Goal: Task Accomplishment & Management: Use online tool/utility

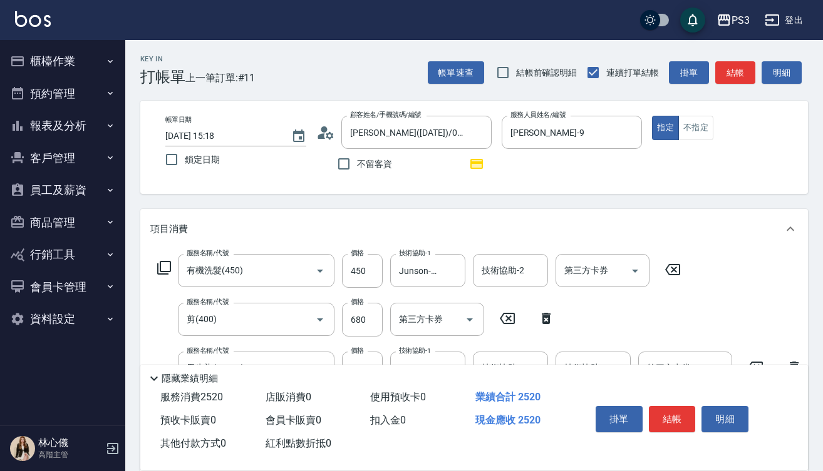
scroll to position [178, 0]
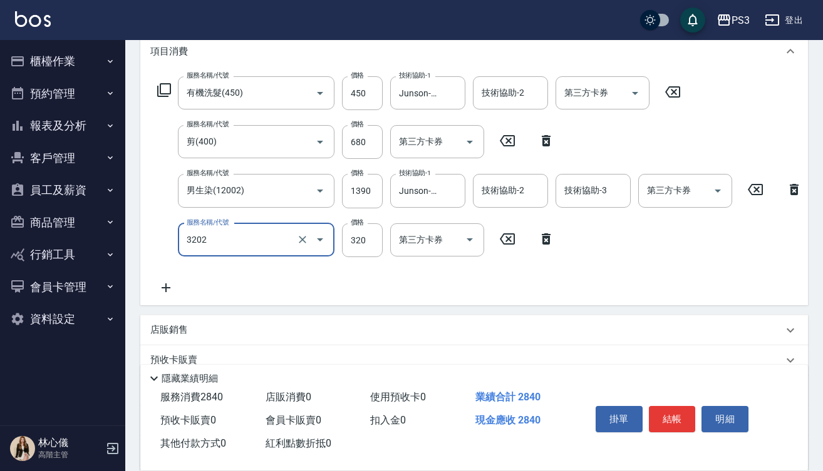
type input "頭皮隔離(3202)"
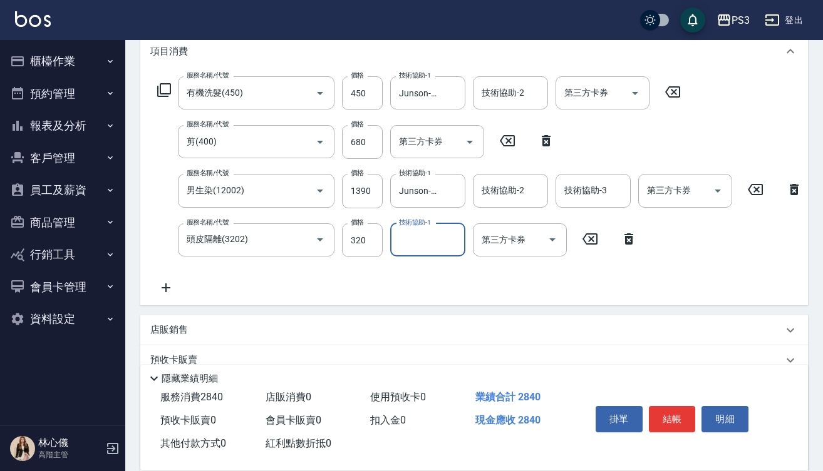
type input "3"
type input "Junson-25"
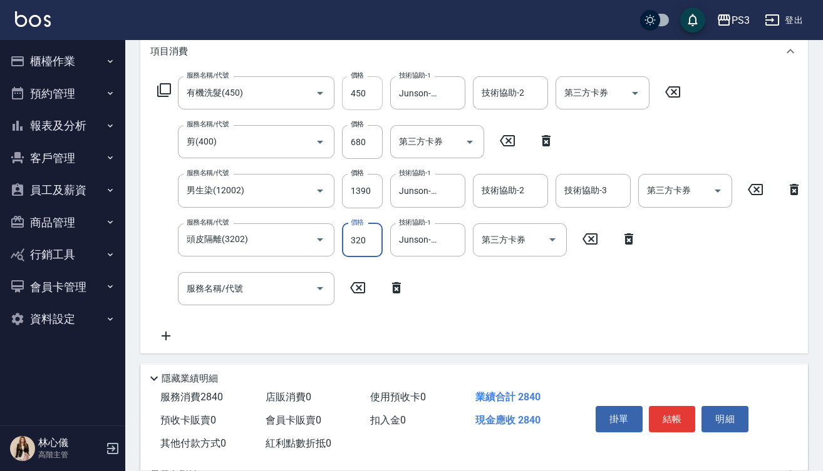
click at [367, 97] on input "450" at bounding box center [362, 93] width 41 height 34
type input "650"
click at [374, 143] on input "680" at bounding box center [362, 142] width 41 height 34
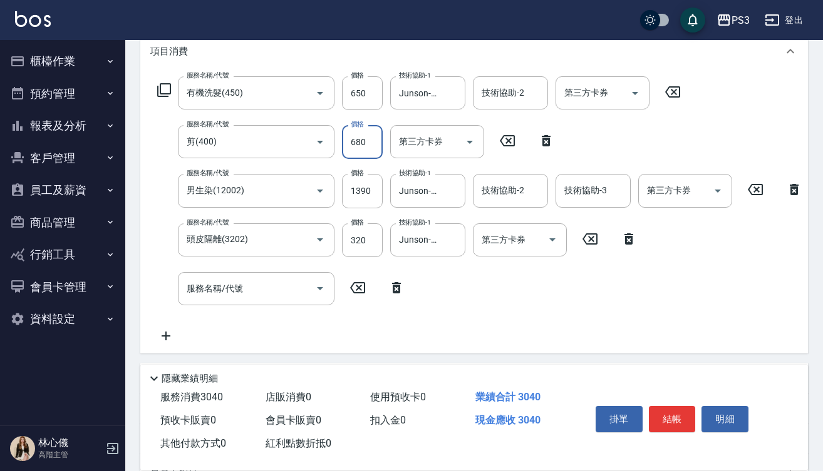
click at [374, 143] on input "680" at bounding box center [362, 142] width 41 height 34
type input "730"
click at [682, 416] on button "結帳" at bounding box center [672, 419] width 47 height 26
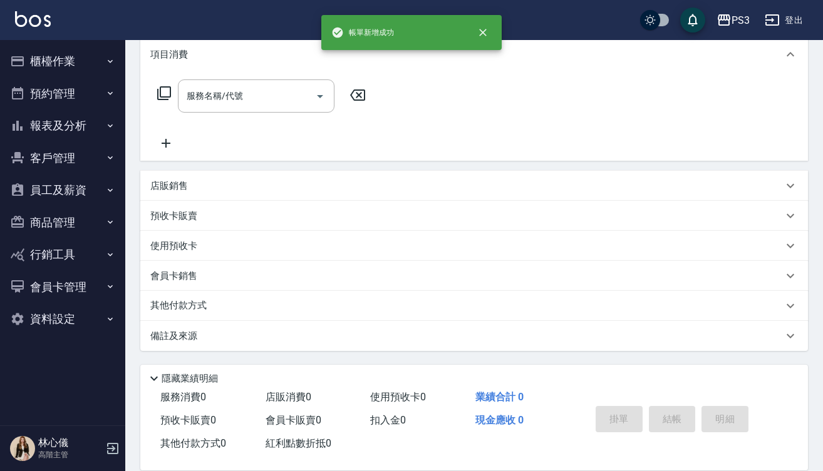
type input "[DATE] 16:08"
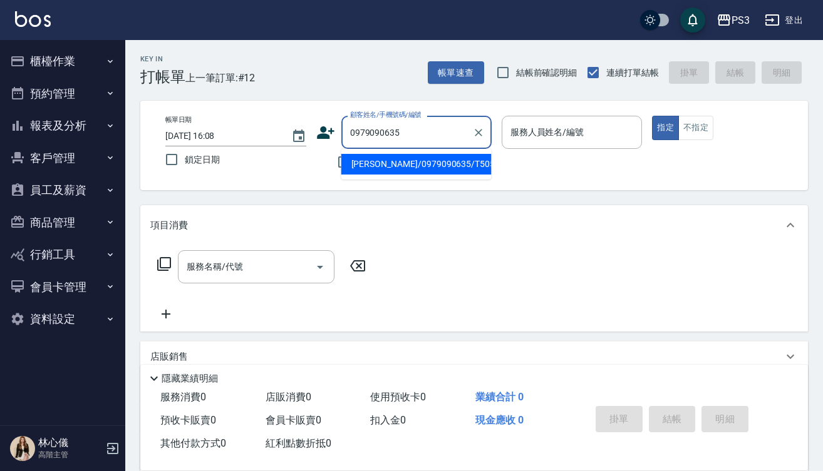
type input "[PERSON_NAME]/0979090635/T50592"
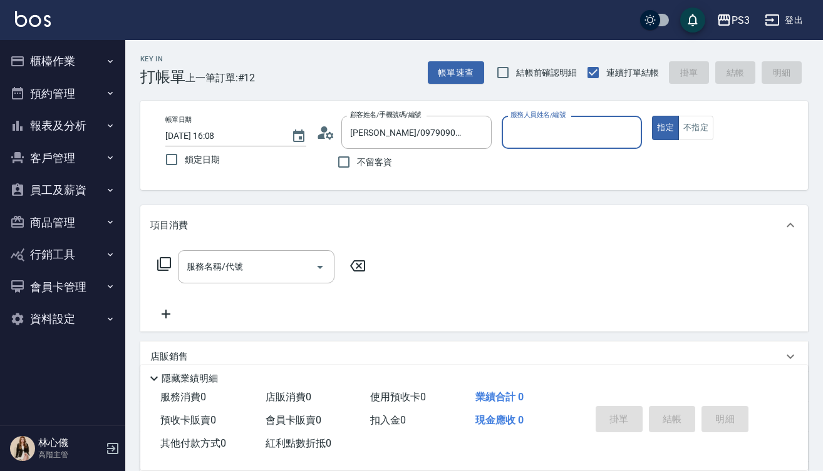
type input "[PERSON_NAME]-1"
click at [665, 128] on button "指定" at bounding box center [665, 128] width 27 height 24
type button "true"
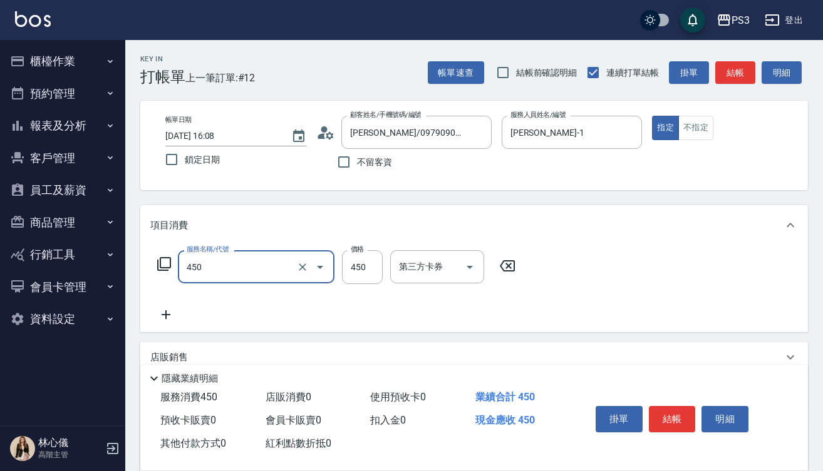
type input "有機洗髮(450)"
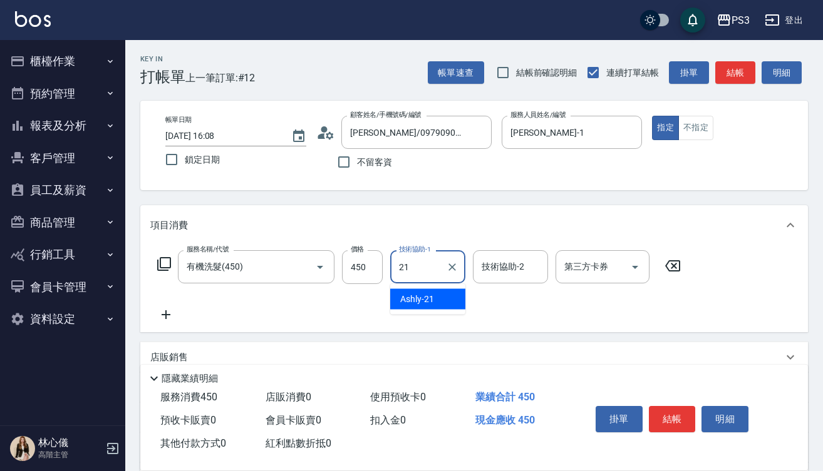
type input "Ashly-21"
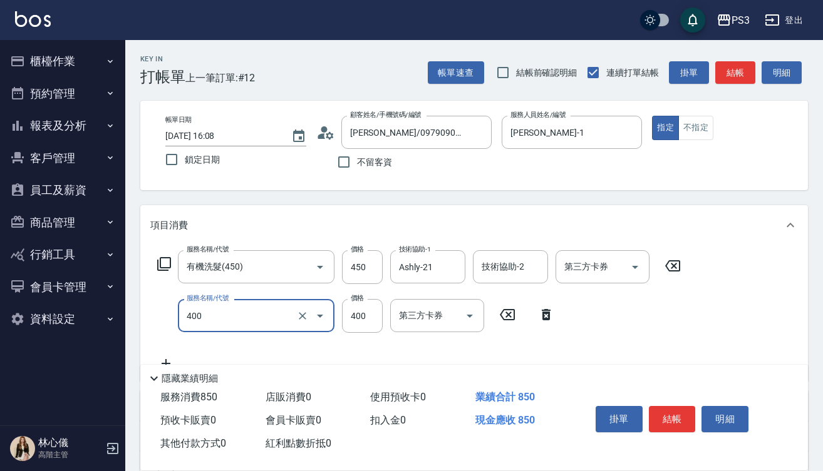
type input "剪(400)"
type input "380"
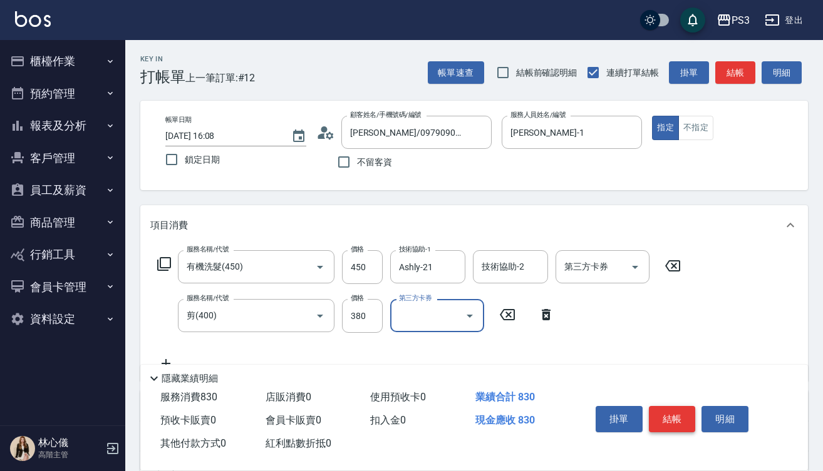
click at [684, 408] on button "結帳" at bounding box center [672, 419] width 47 height 26
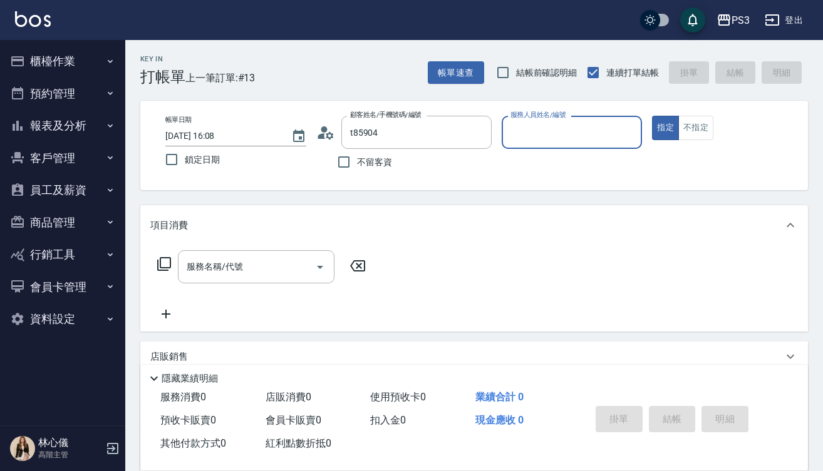
type input "[PERSON_NAME]/0976318336/t85904"
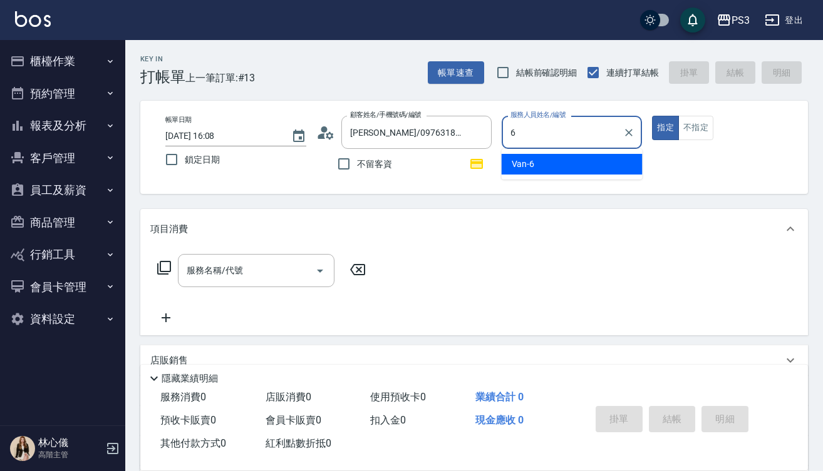
type input "Van-6"
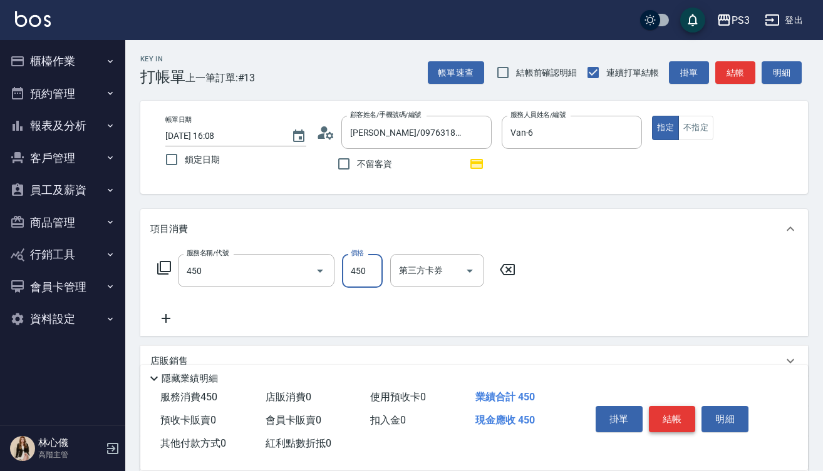
type input "有機洗髮(450)"
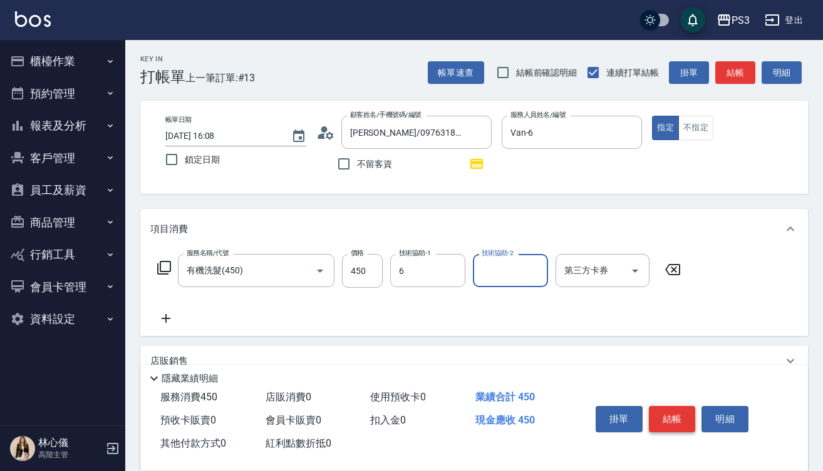
type input "Van-6"
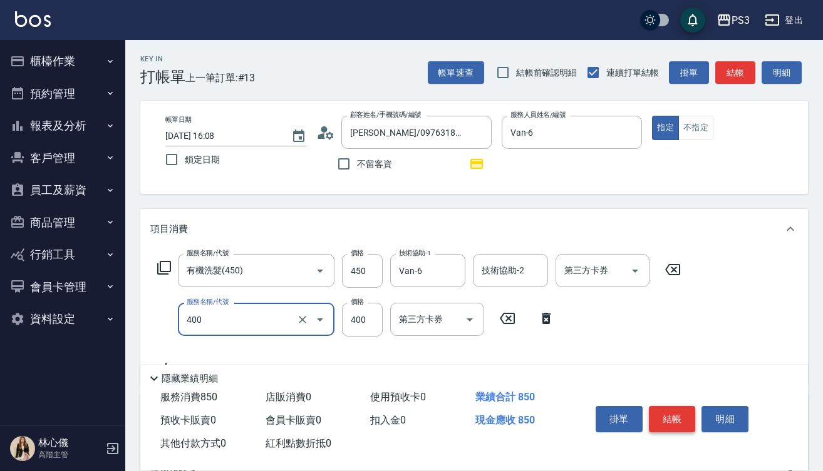
type input "剪(400)"
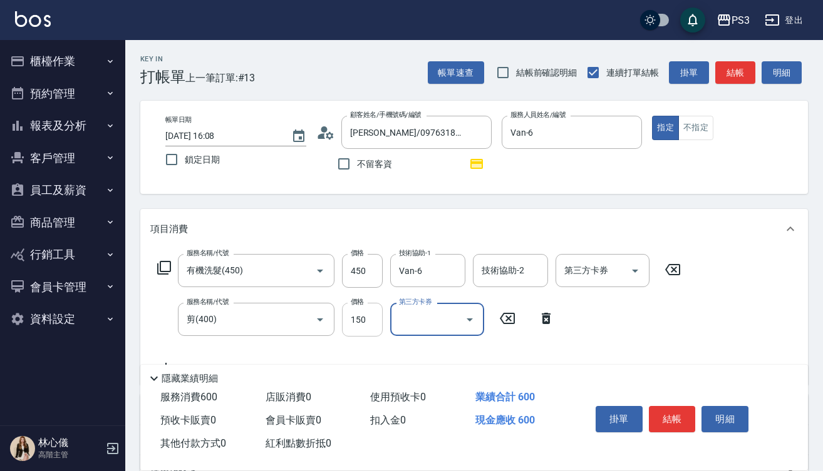
click at [365, 323] on input "150" at bounding box center [362, 320] width 41 height 34
type input "80"
click at [681, 419] on button "結帳" at bounding box center [672, 419] width 47 height 26
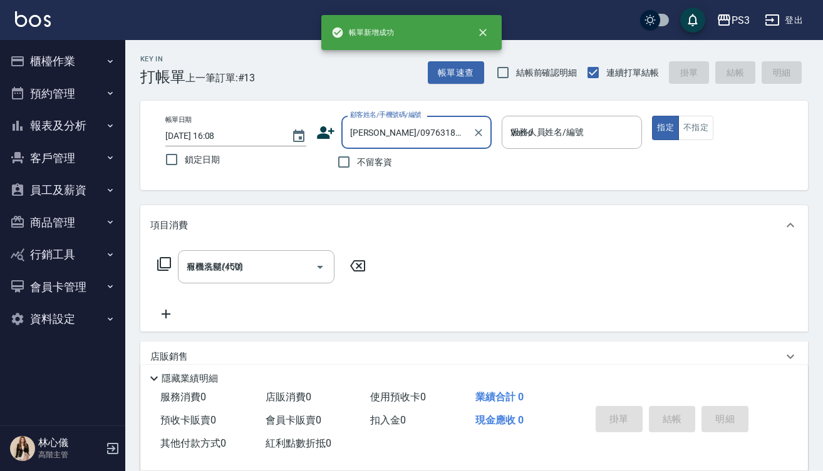
type input "[DATE] 16:09"
